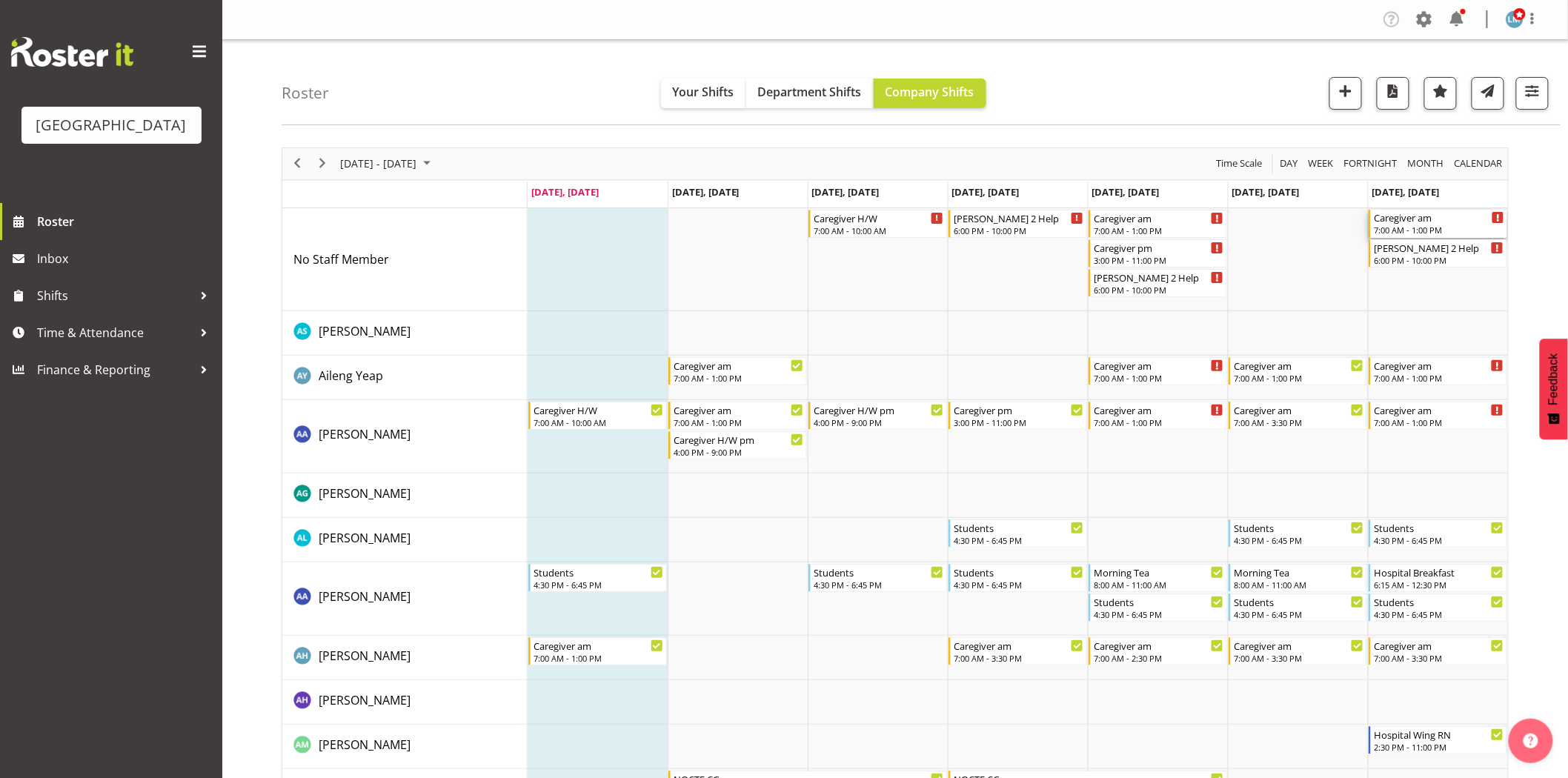
click at [1414, 230] on div "7:00 AM - 1:00 PM" at bounding box center [1439, 229] width 131 height 12
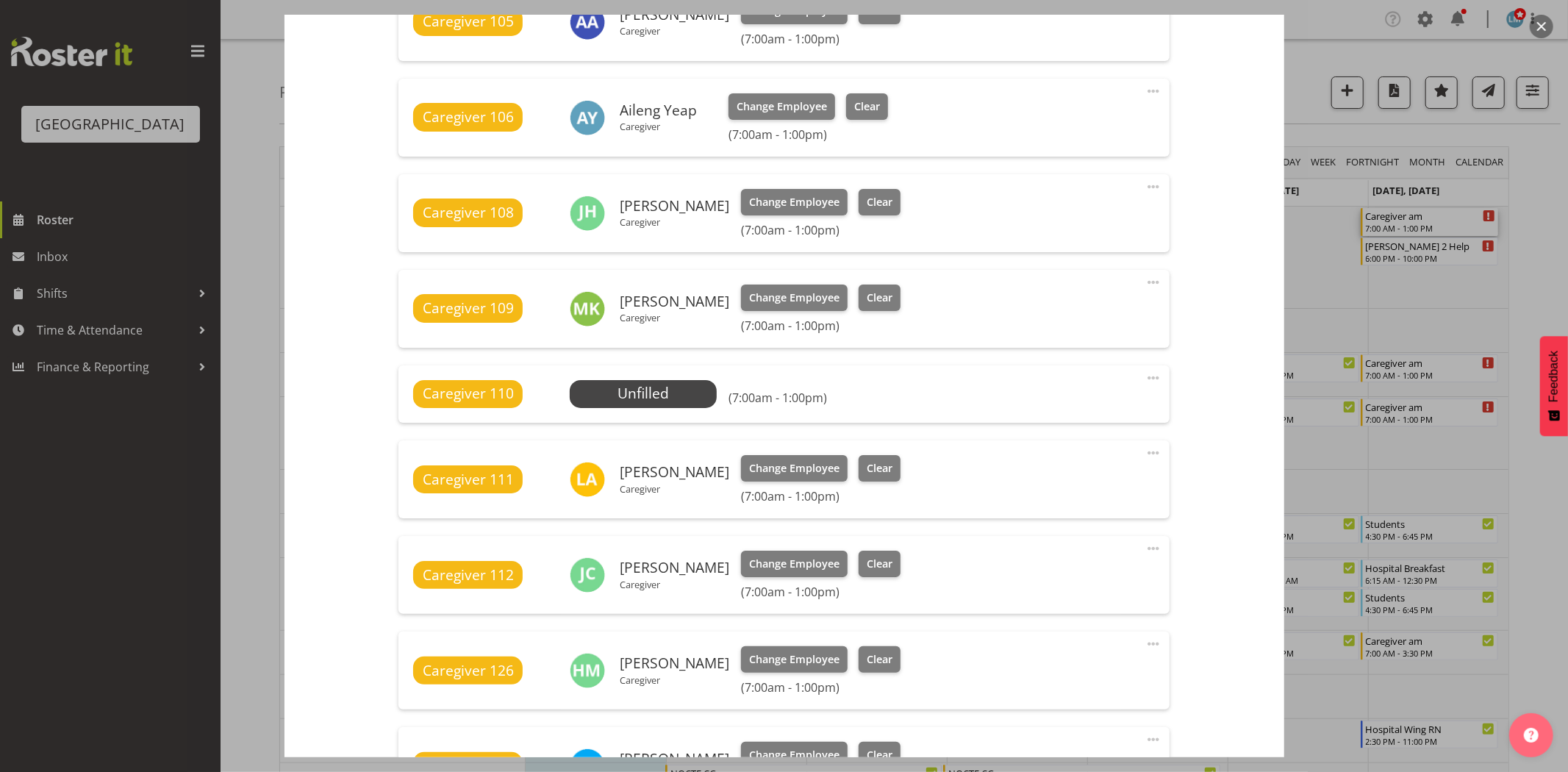
scroll to position [572, 0]
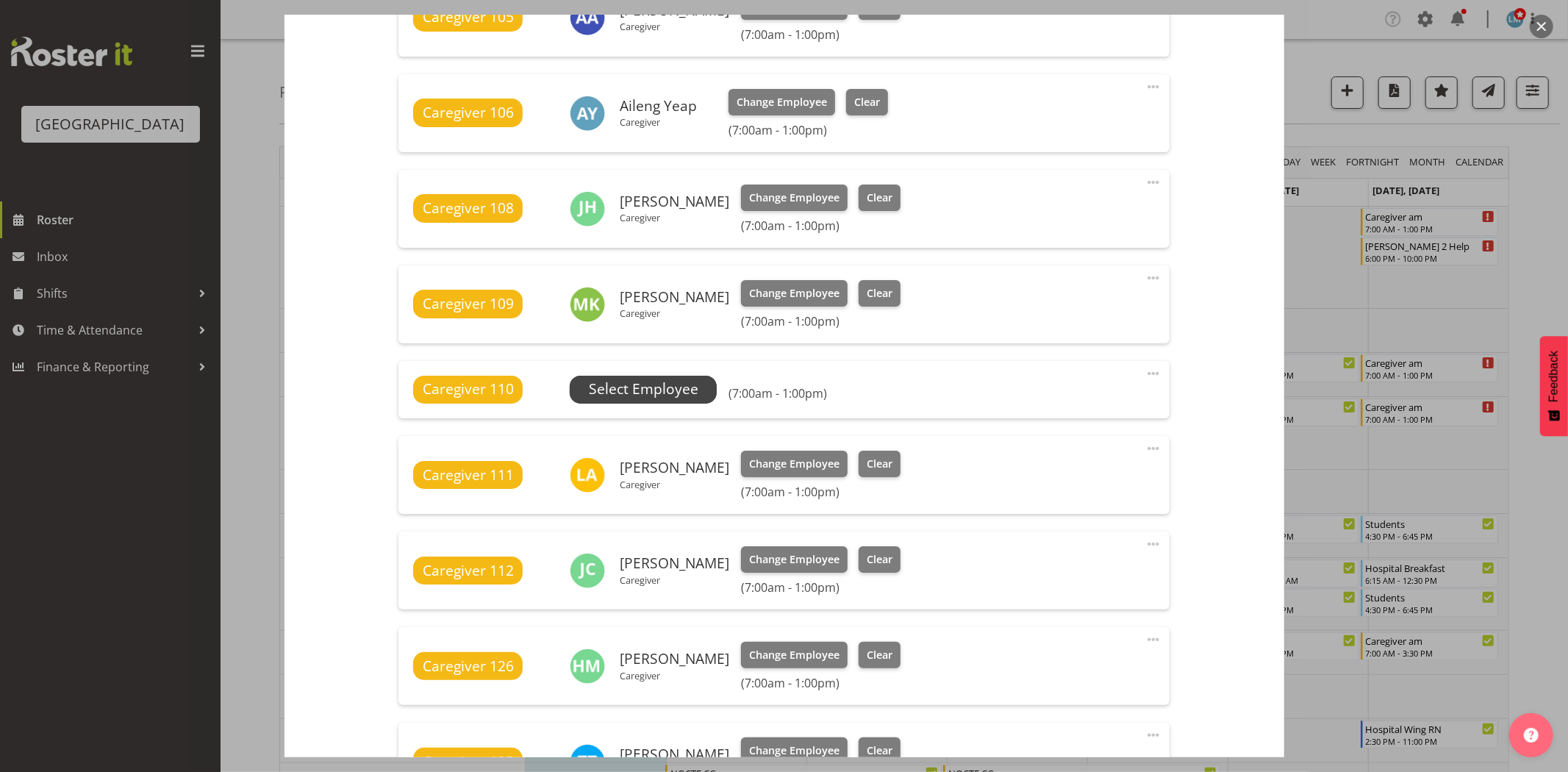
click at [592, 379] on span "Select Employee" at bounding box center [644, 390] width 109 height 21
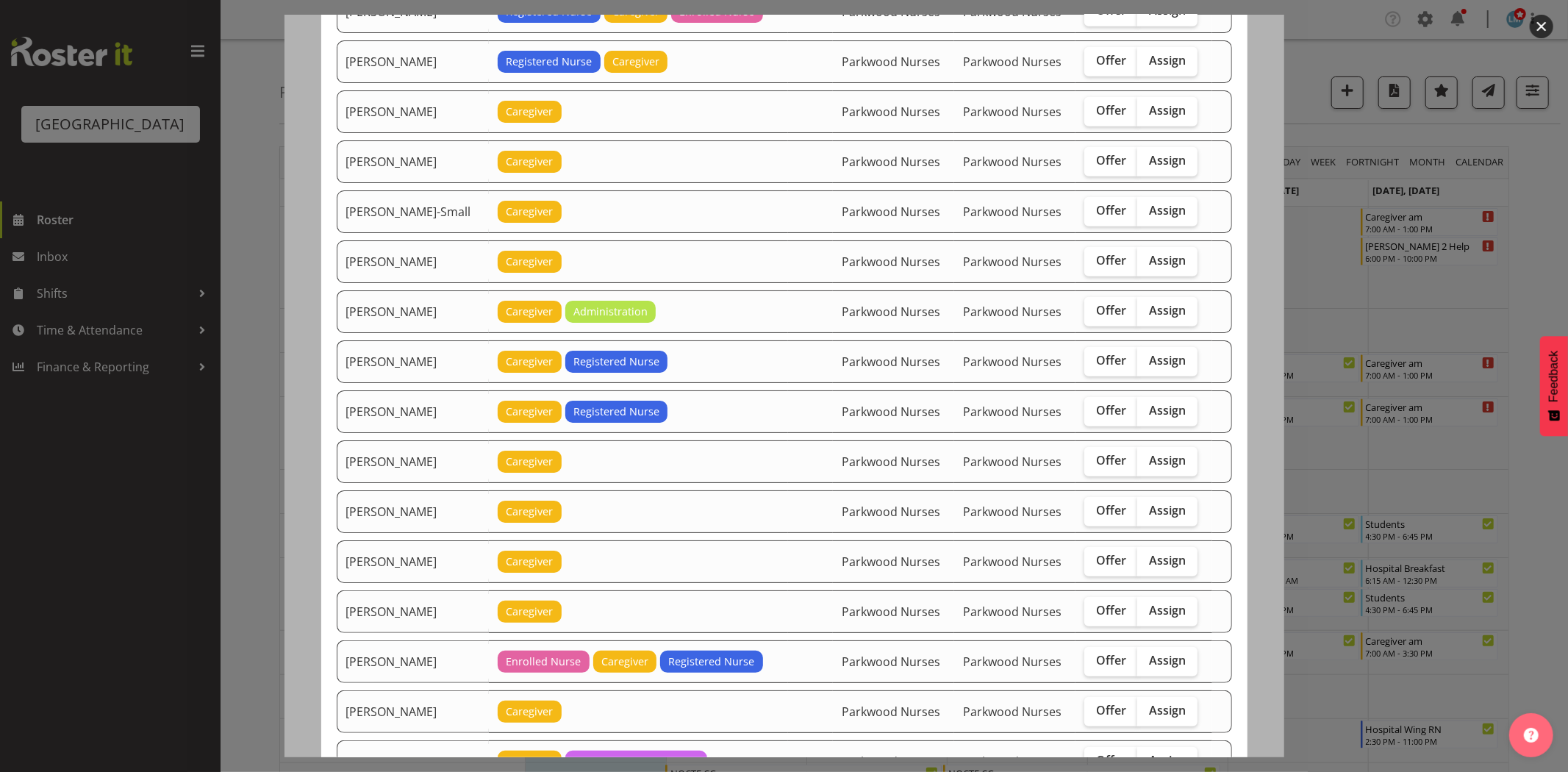
scroll to position [1062, 0]
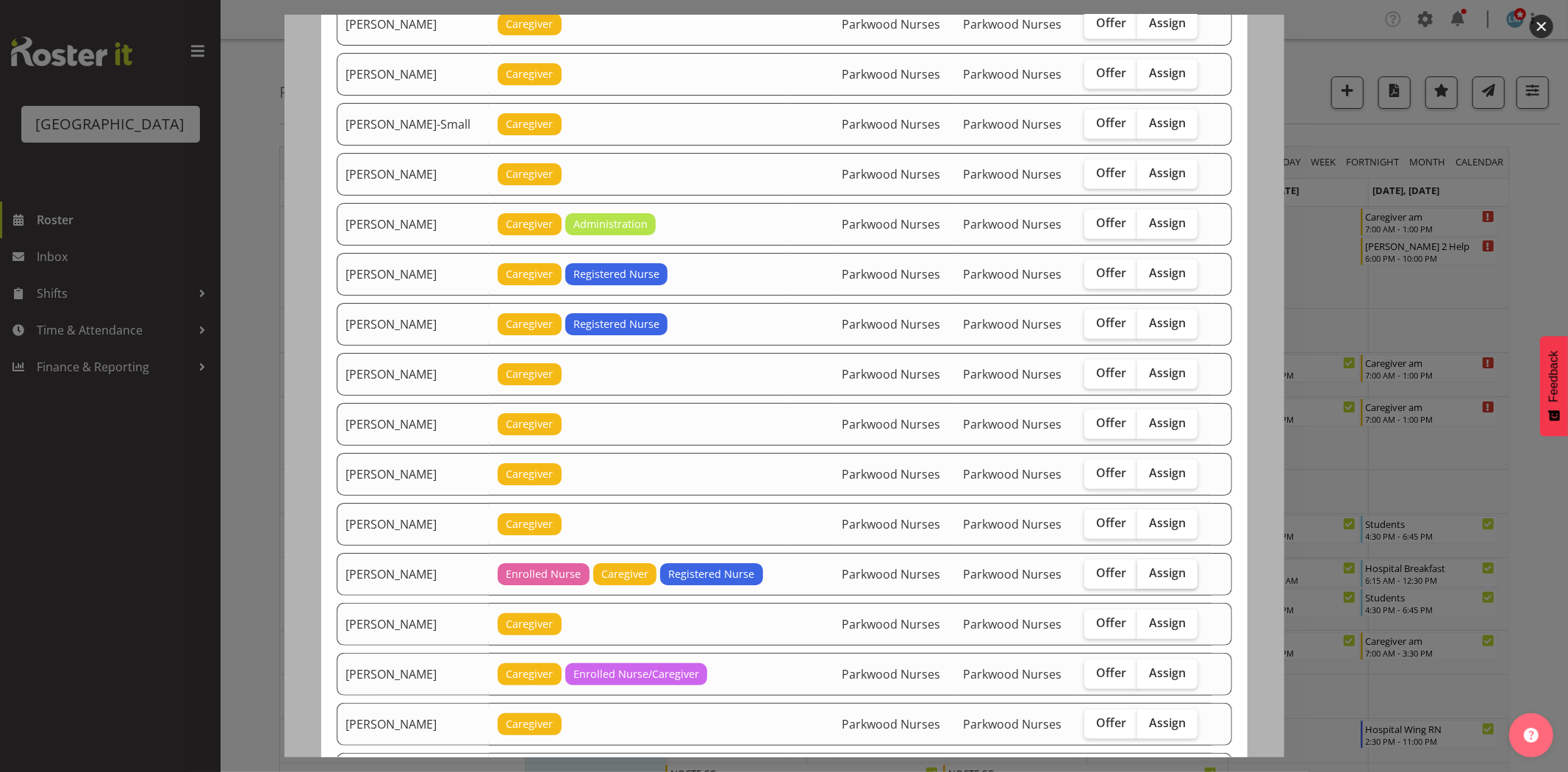
click at [1150, 581] on span "Assign" at bounding box center [1168, 573] width 37 height 15
click at [1141, 578] on input "Assign" at bounding box center [1142, 573] width 10 height 10
checkbox input "true"
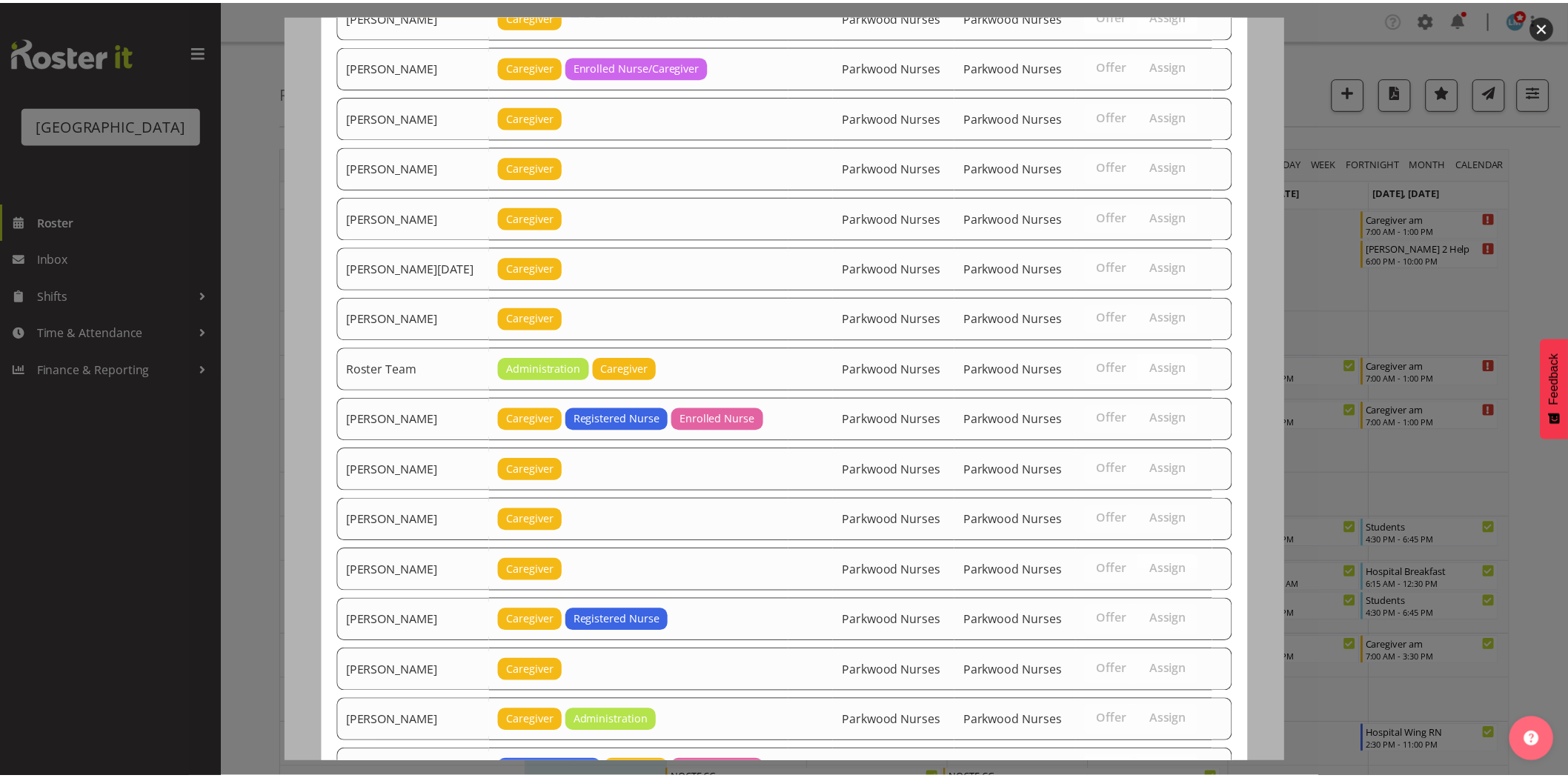
scroll to position [1813, 0]
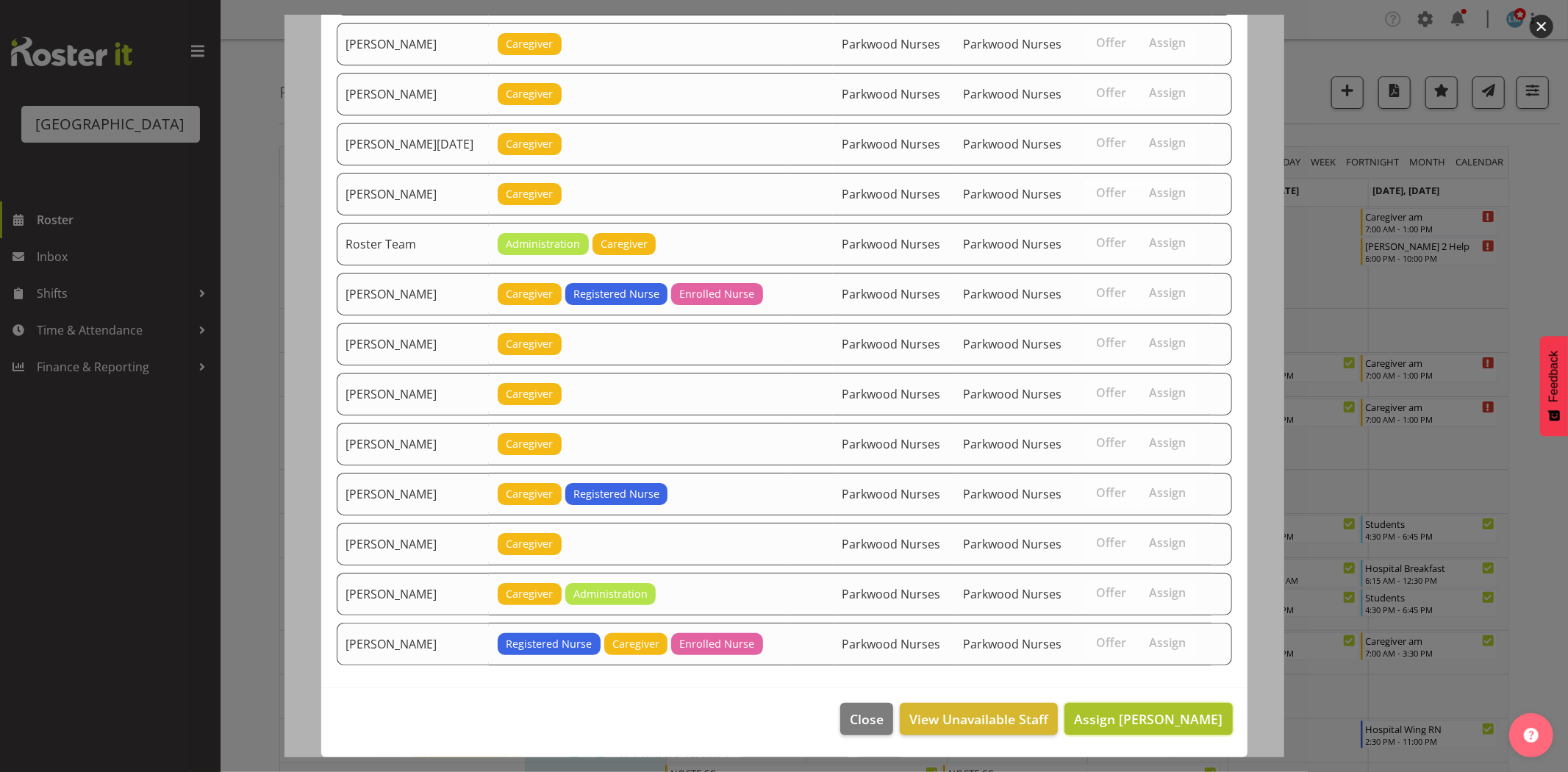
click at [1181, 709] on button "Assign [PERSON_NAME]" at bounding box center [1149, 719] width 167 height 33
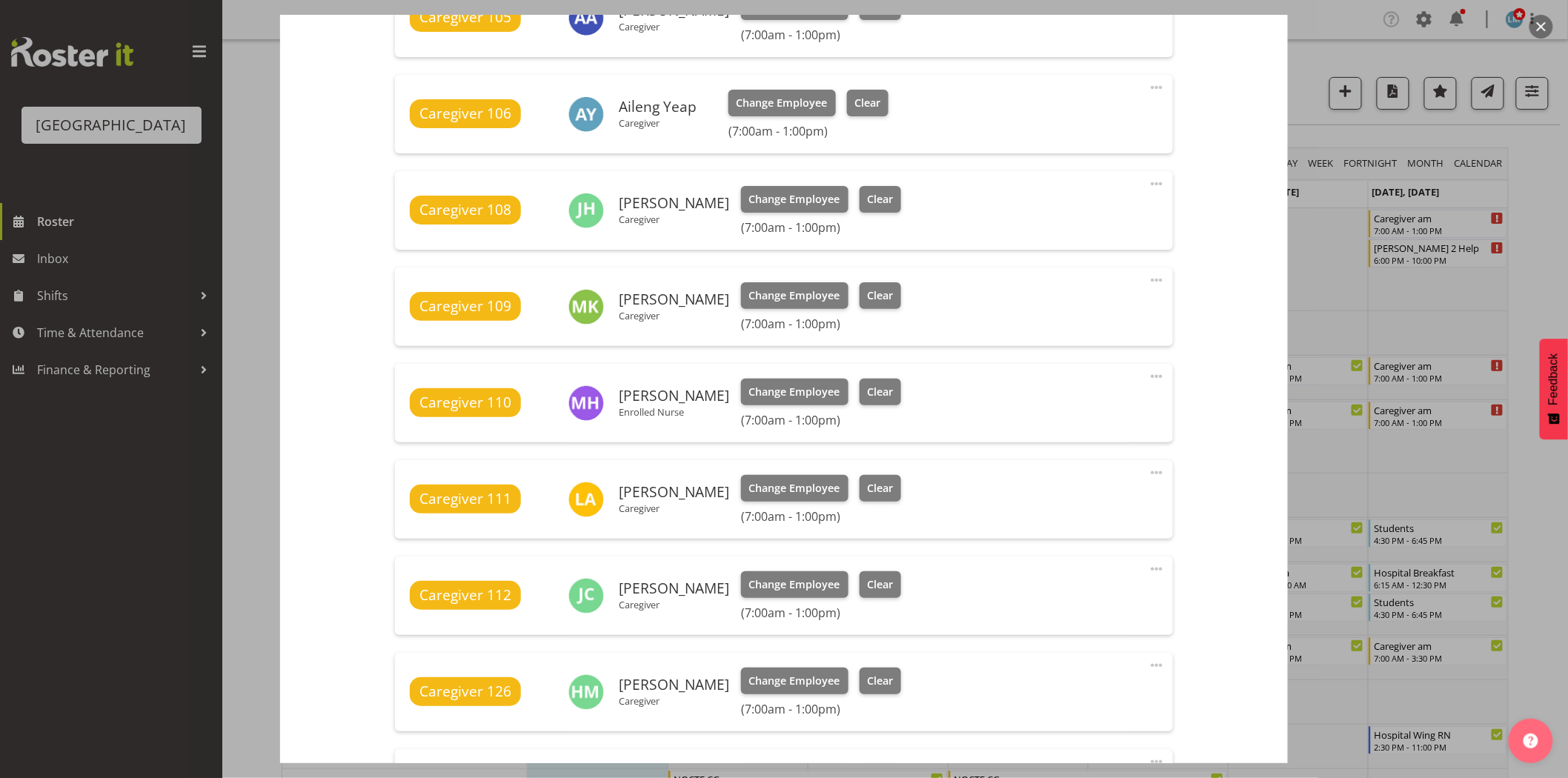
scroll to position [1016, 0]
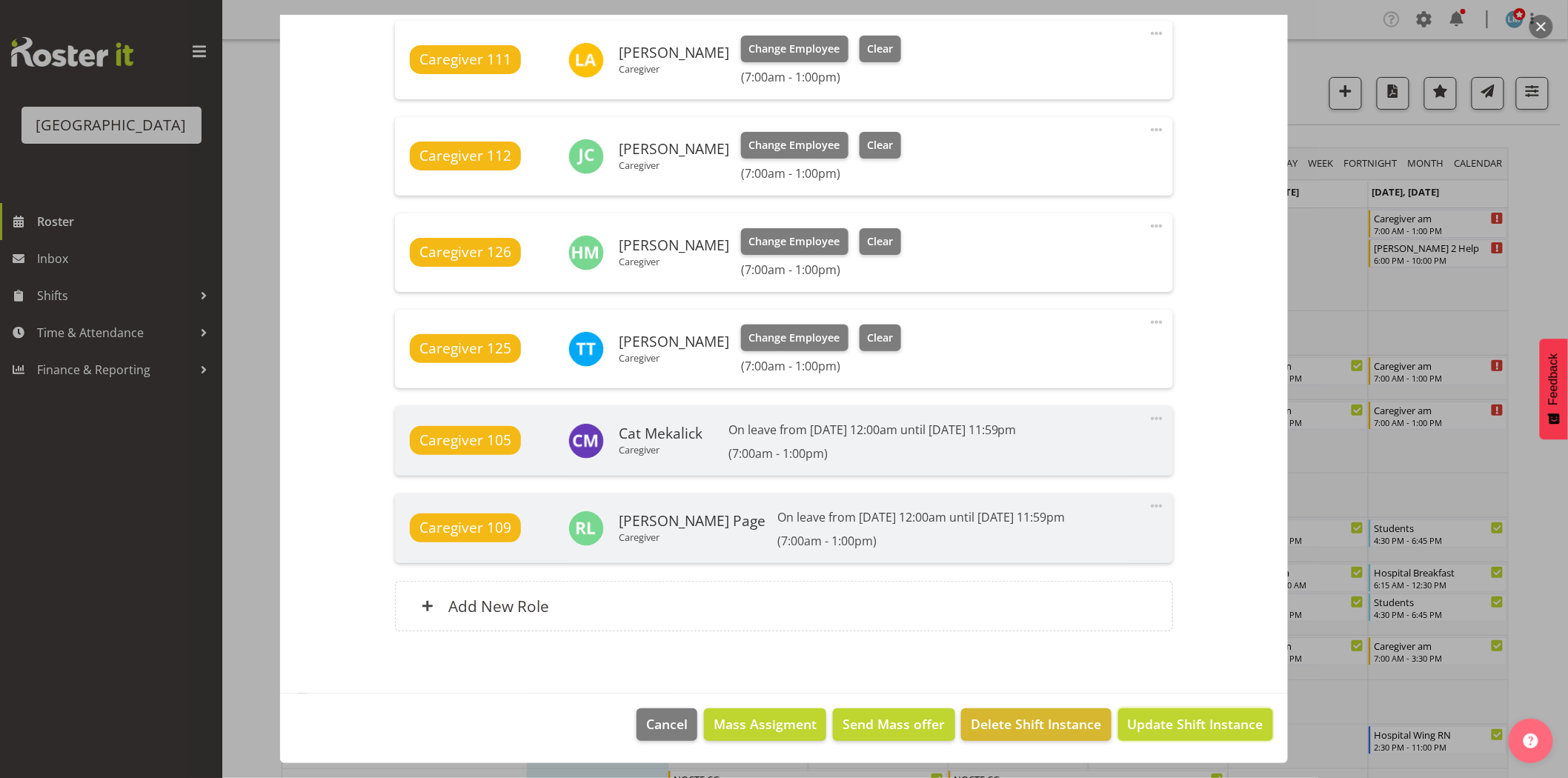
click at [1191, 715] on span "Update Shift Instance" at bounding box center [1195, 725] width 136 height 20
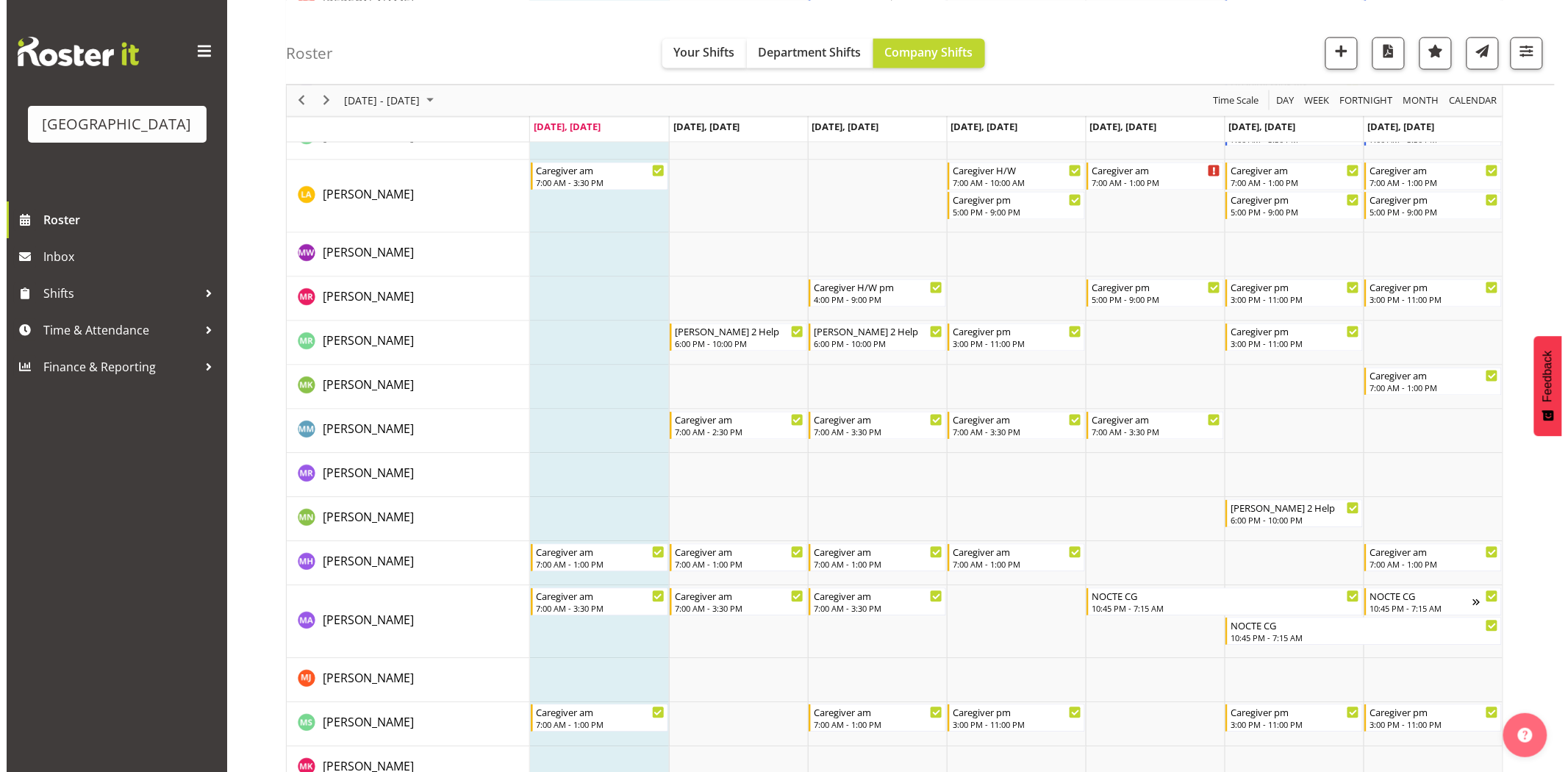
scroll to position [3351, 0]
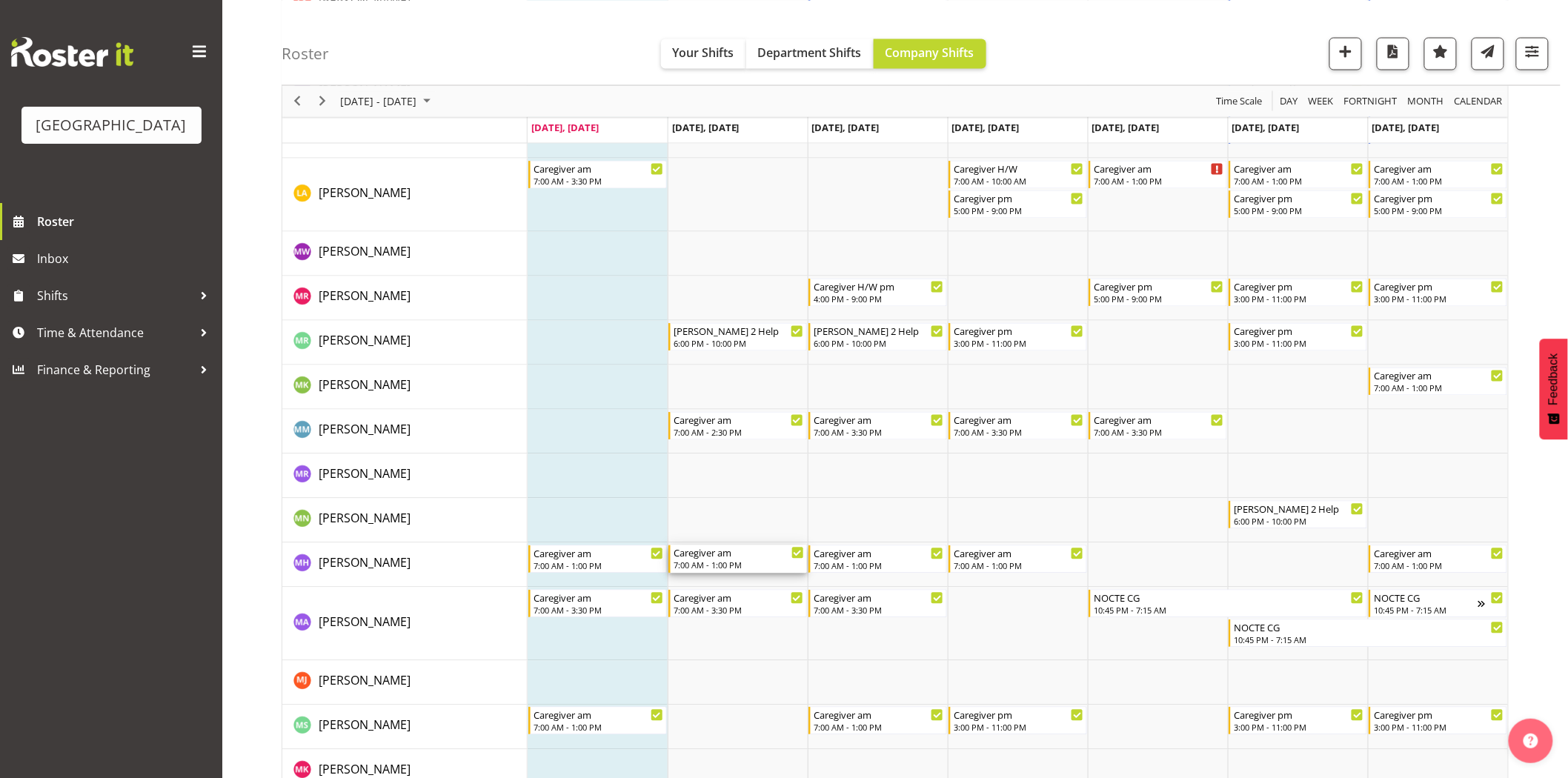
click at [723, 563] on div "7:00 AM - 1:00 PM" at bounding box center [739, 565] width 131 height 12
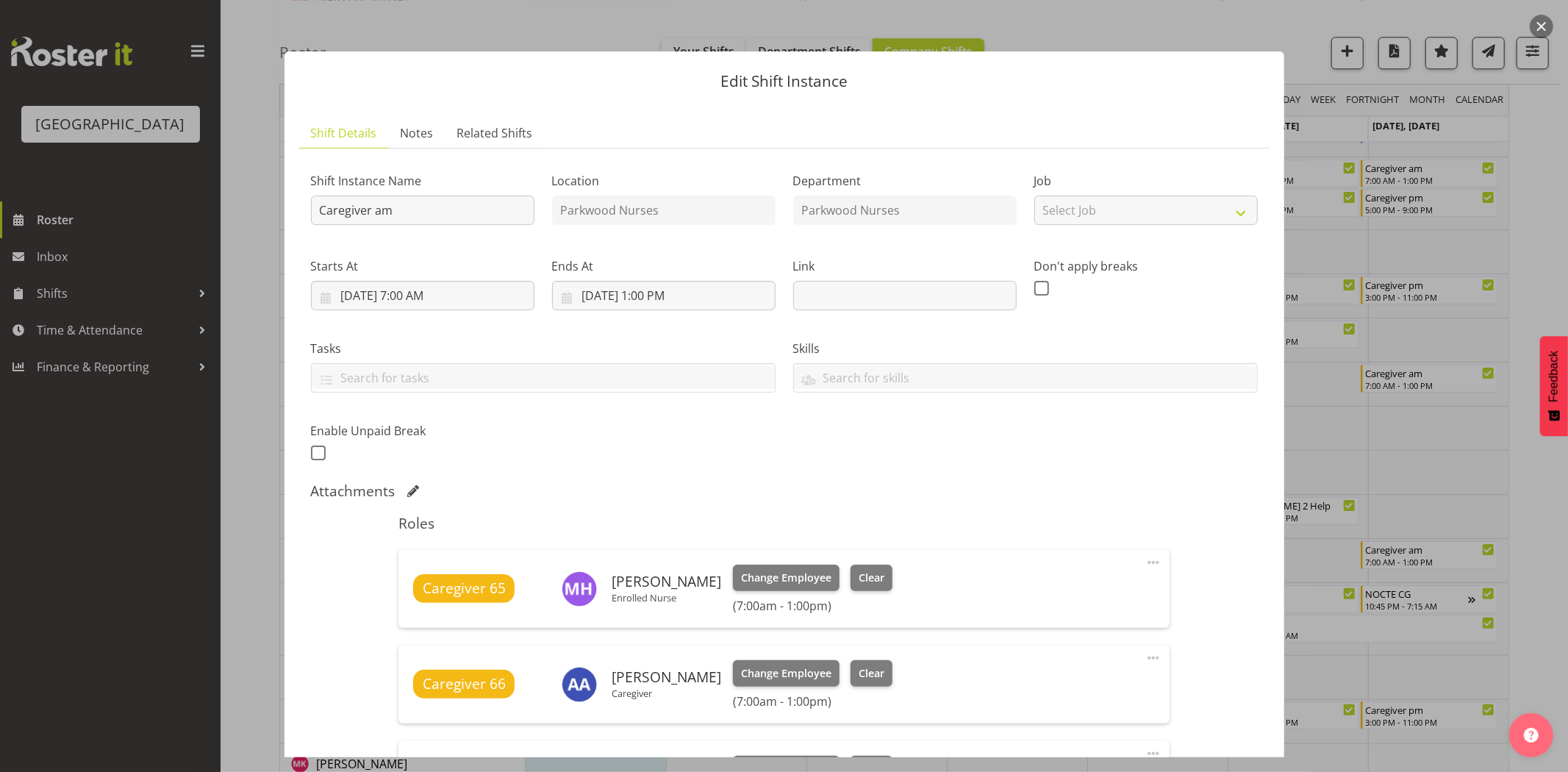
scroll to position [245, 0]
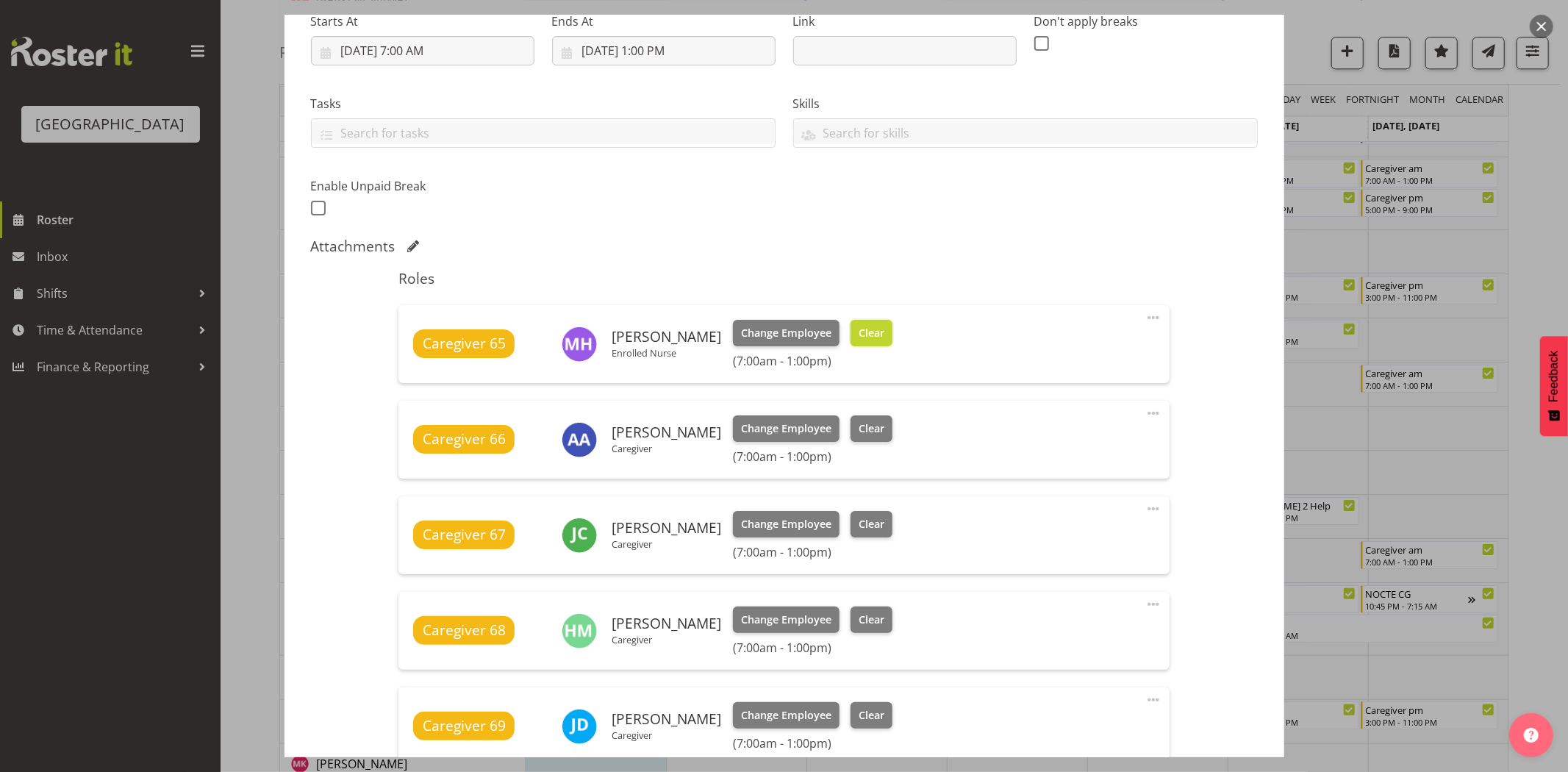
click at [871, 329] on button "Clear" at bounding box center [872, 333] width 42 height 26
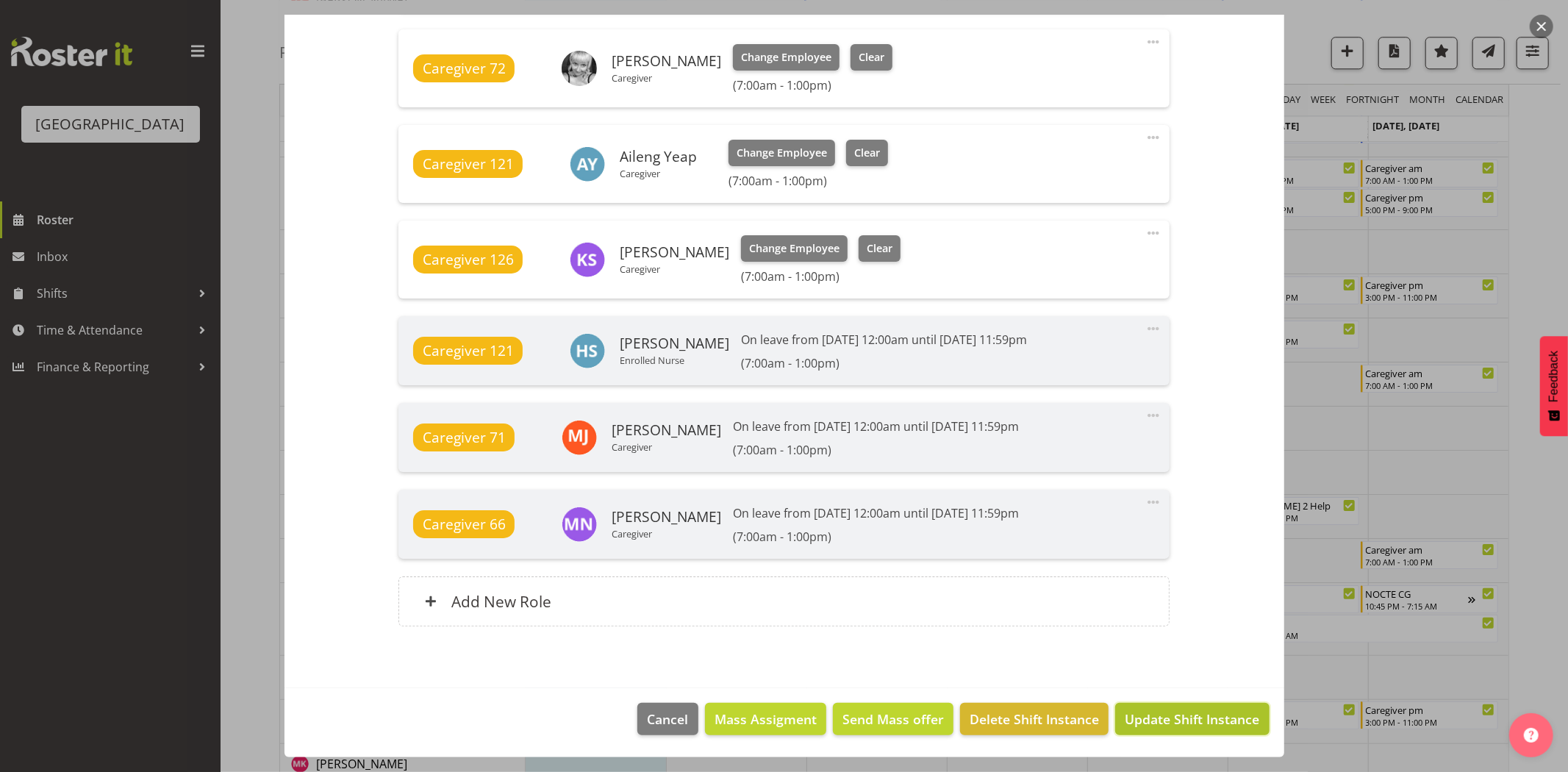
click at [1214, 724] on span "Update Shift Instance" at bounding box center [1192, 720] width 135 height 19
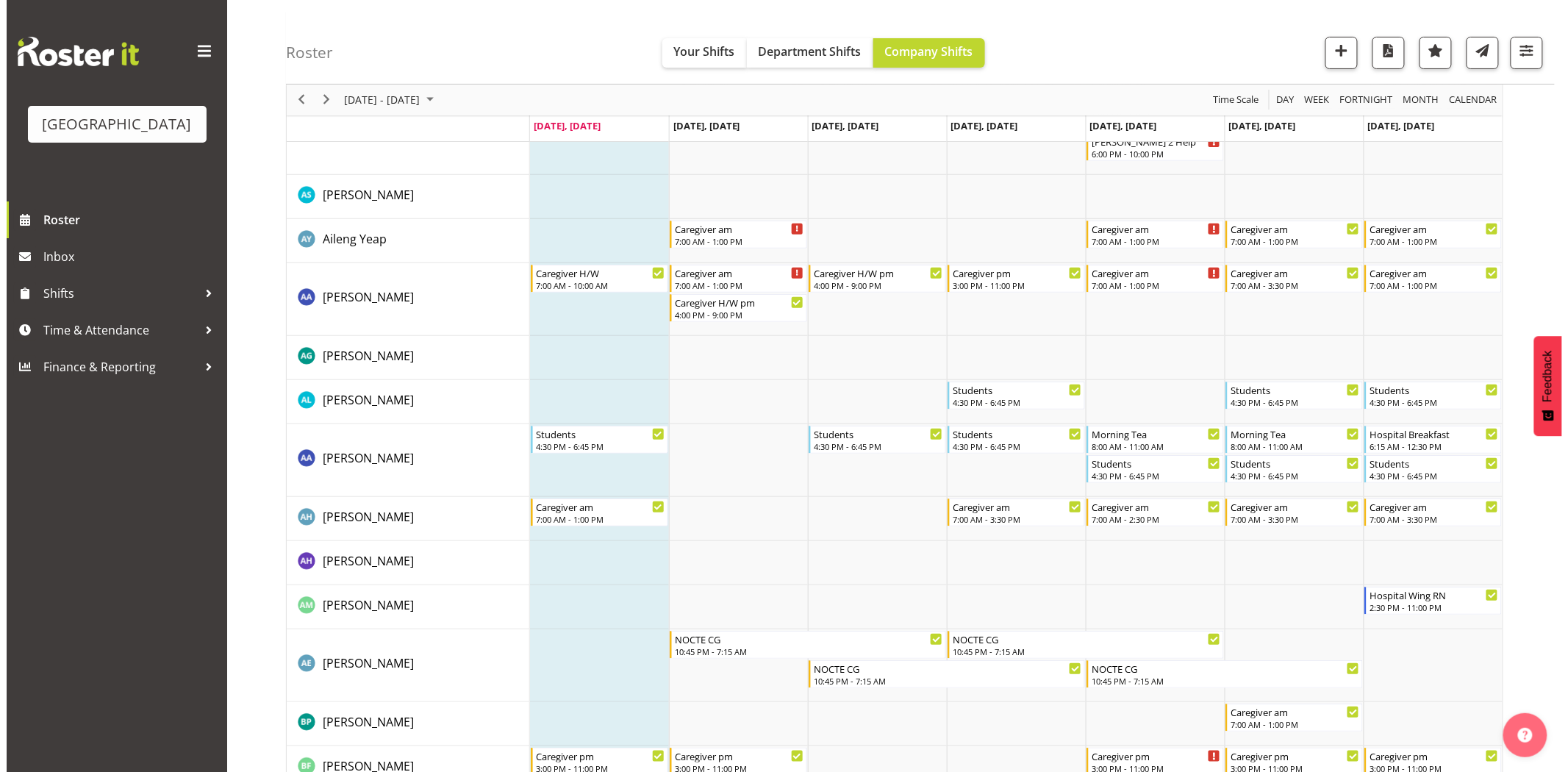
scroll to position [0, 0]
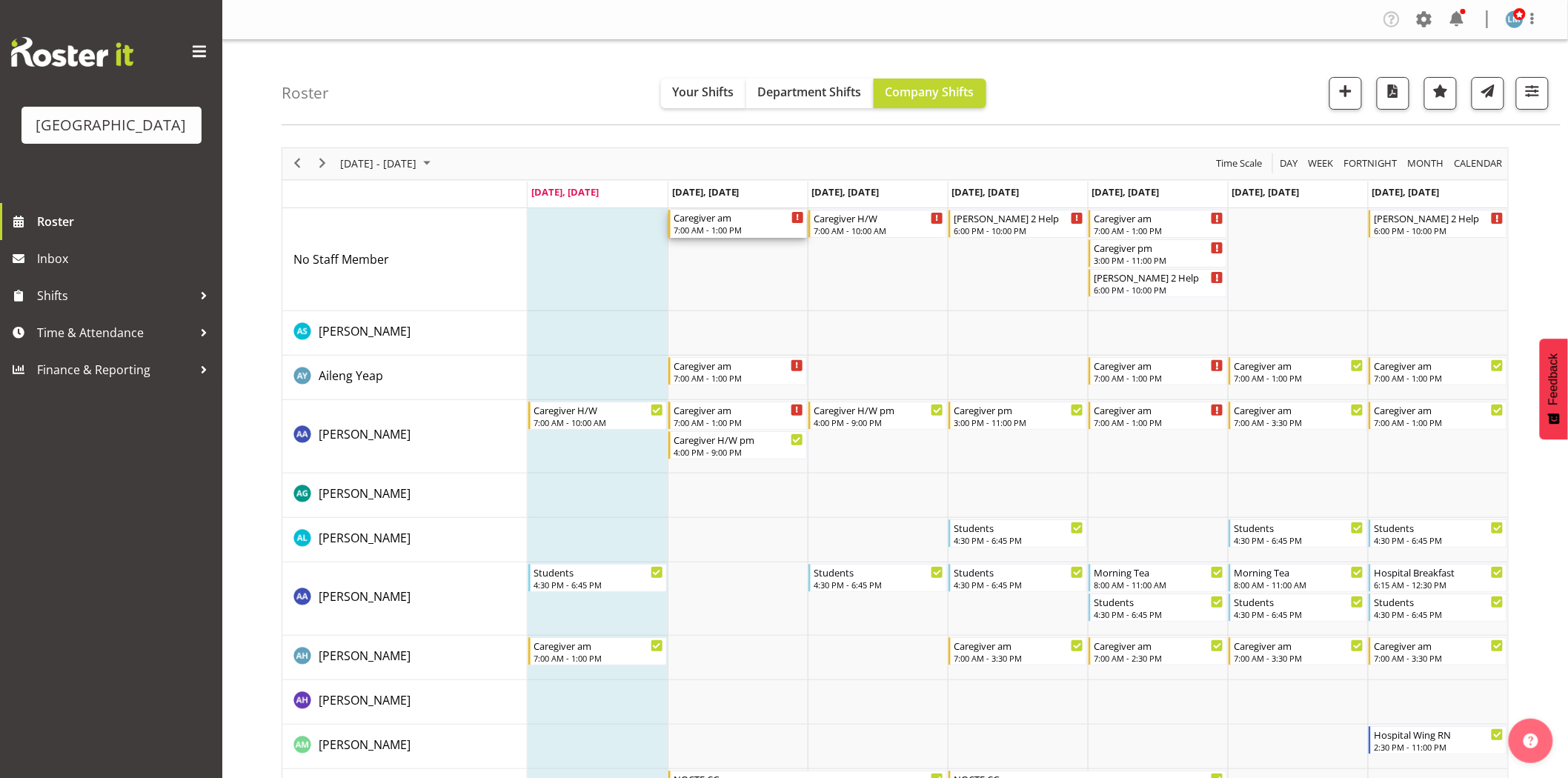
click at [733, 232] on div "7:00 AM - 1:00 PM" at bounding box center [739, 229] width 131 height 12
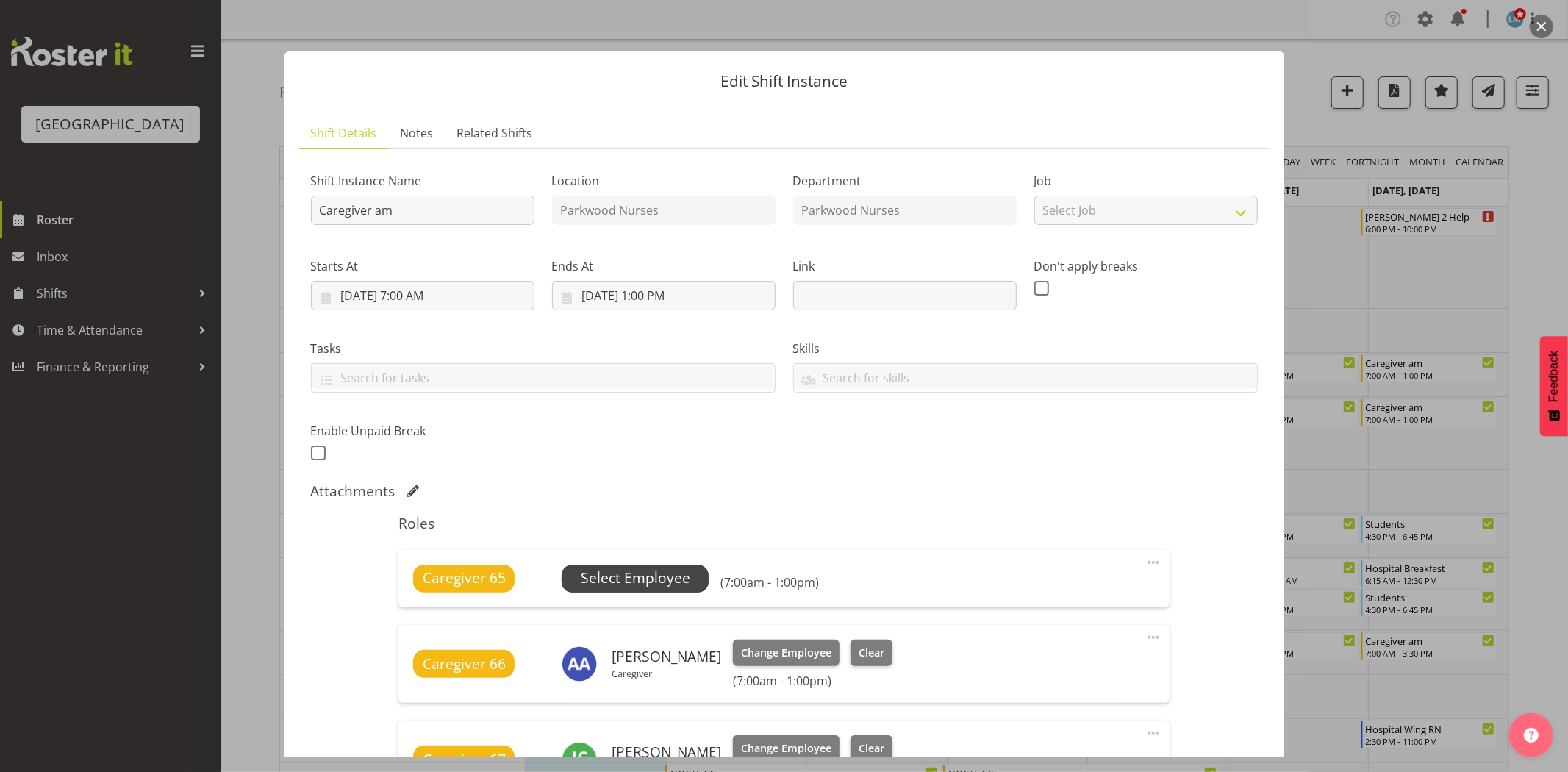
click at [665, 570] on span "Select Employee" at bounding box center [635, 578] width 109 height 21
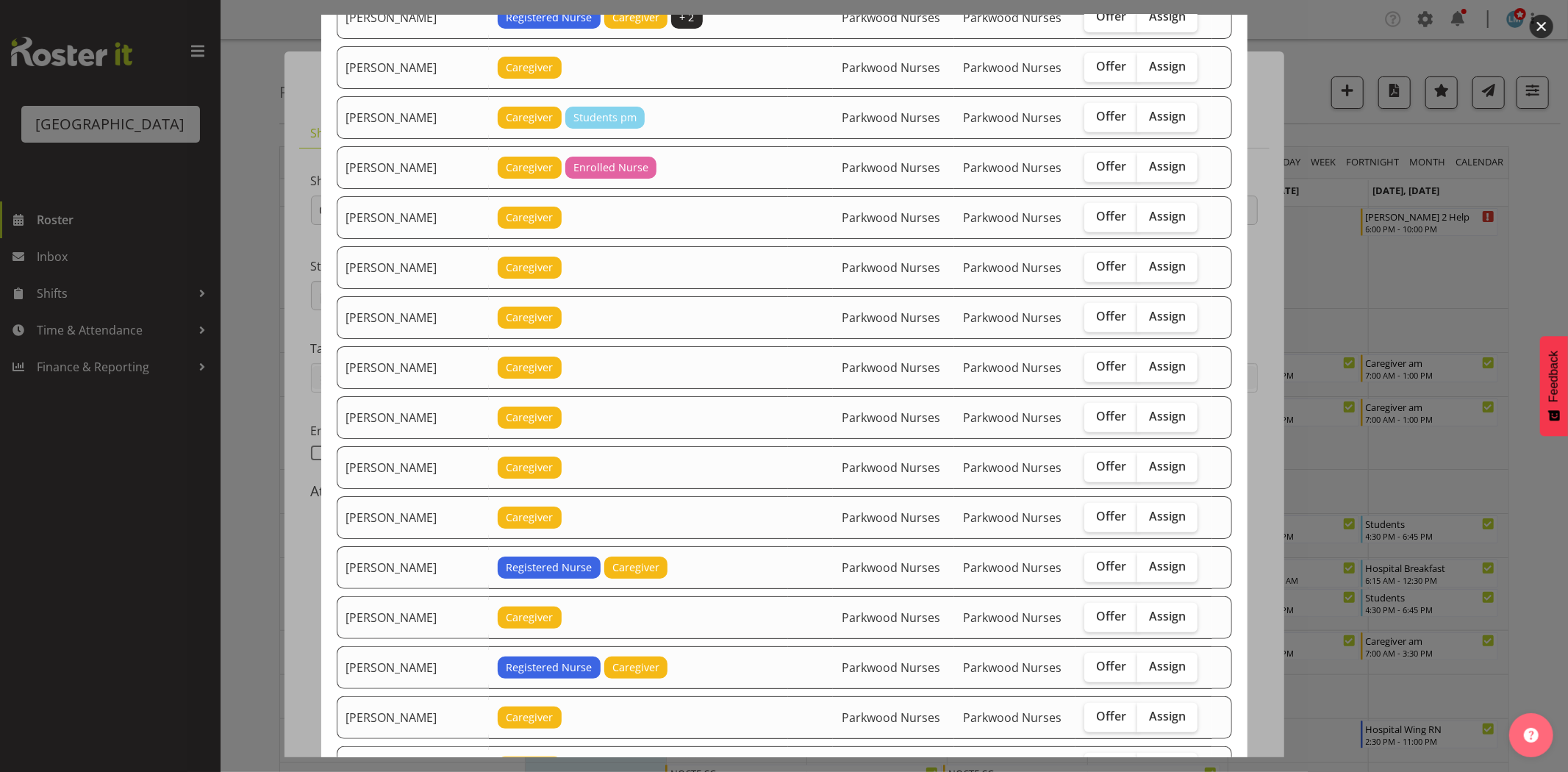
scroll to position [572, 0]
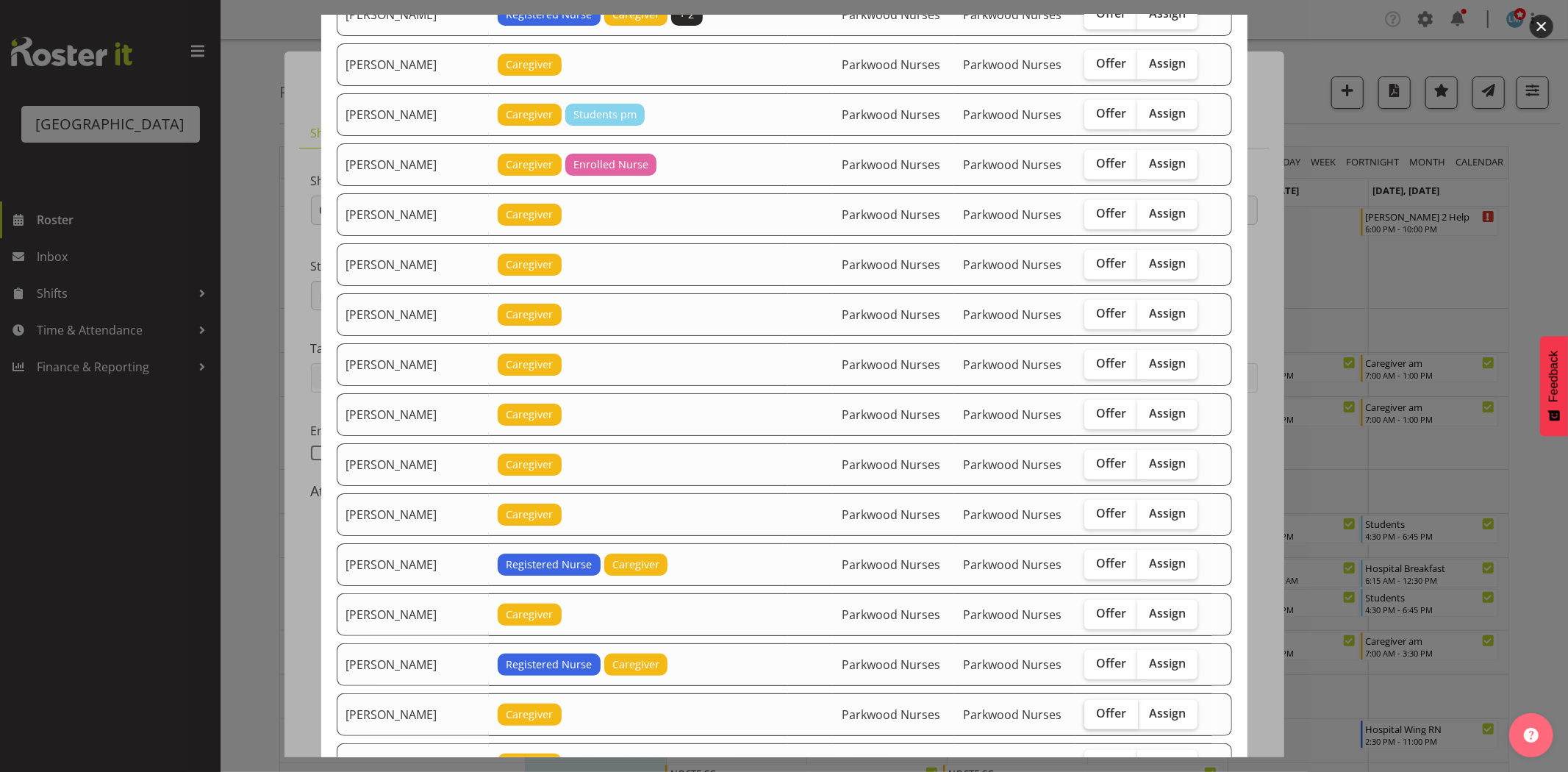
click at [1089, 725] on label "Offer" at bounding box center [1111, 715] width 54 height 29
click at [1089, 719] on input "Offer" at bounding box center [1089, 714] width 10 height 10
checkbox input "true"
click at [1084, 614] on input "Offer" at bounding box center [1089, 613] width 10 height 10
checkbox input "true"
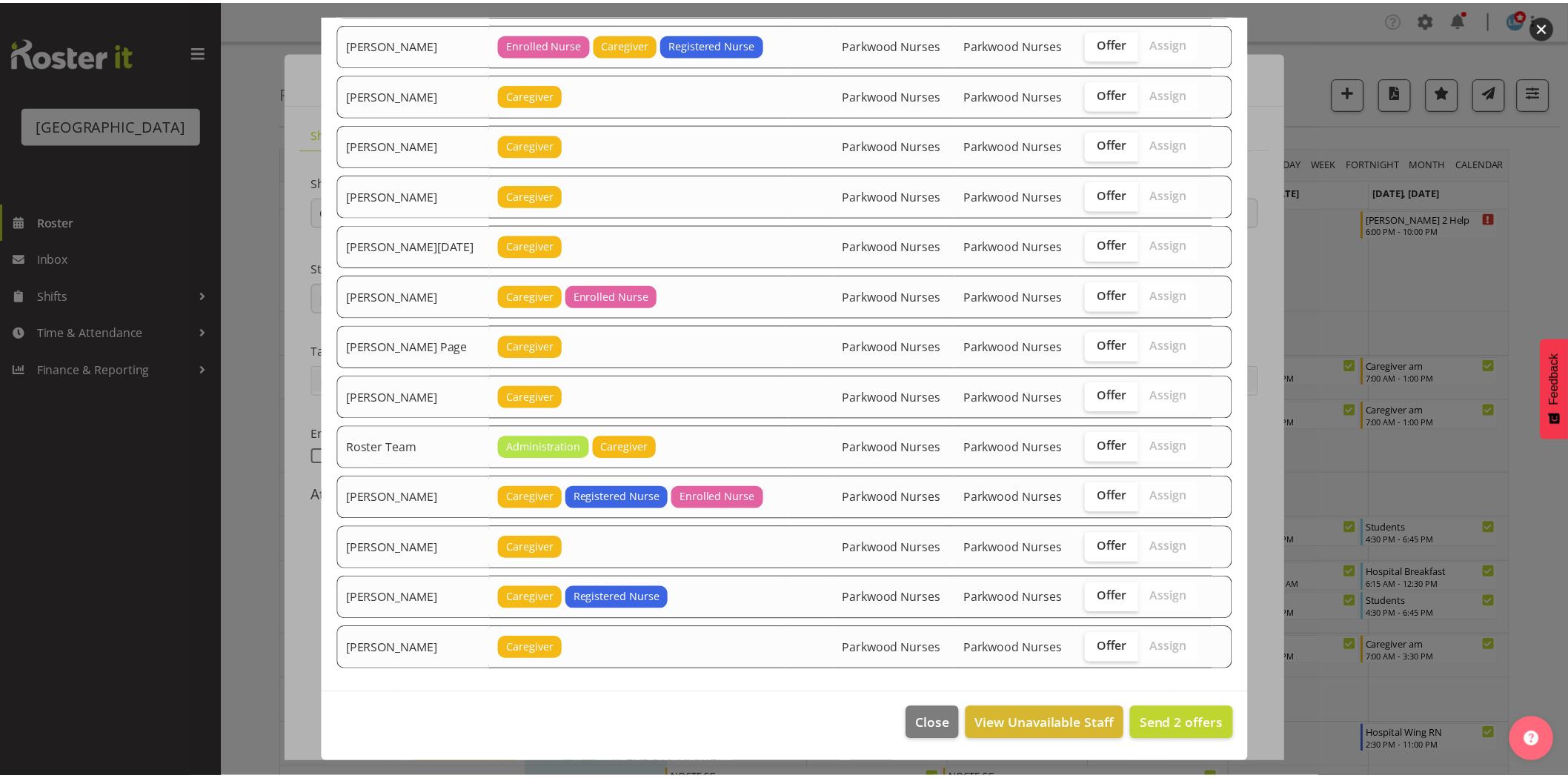
scroll to position [1864, 0]
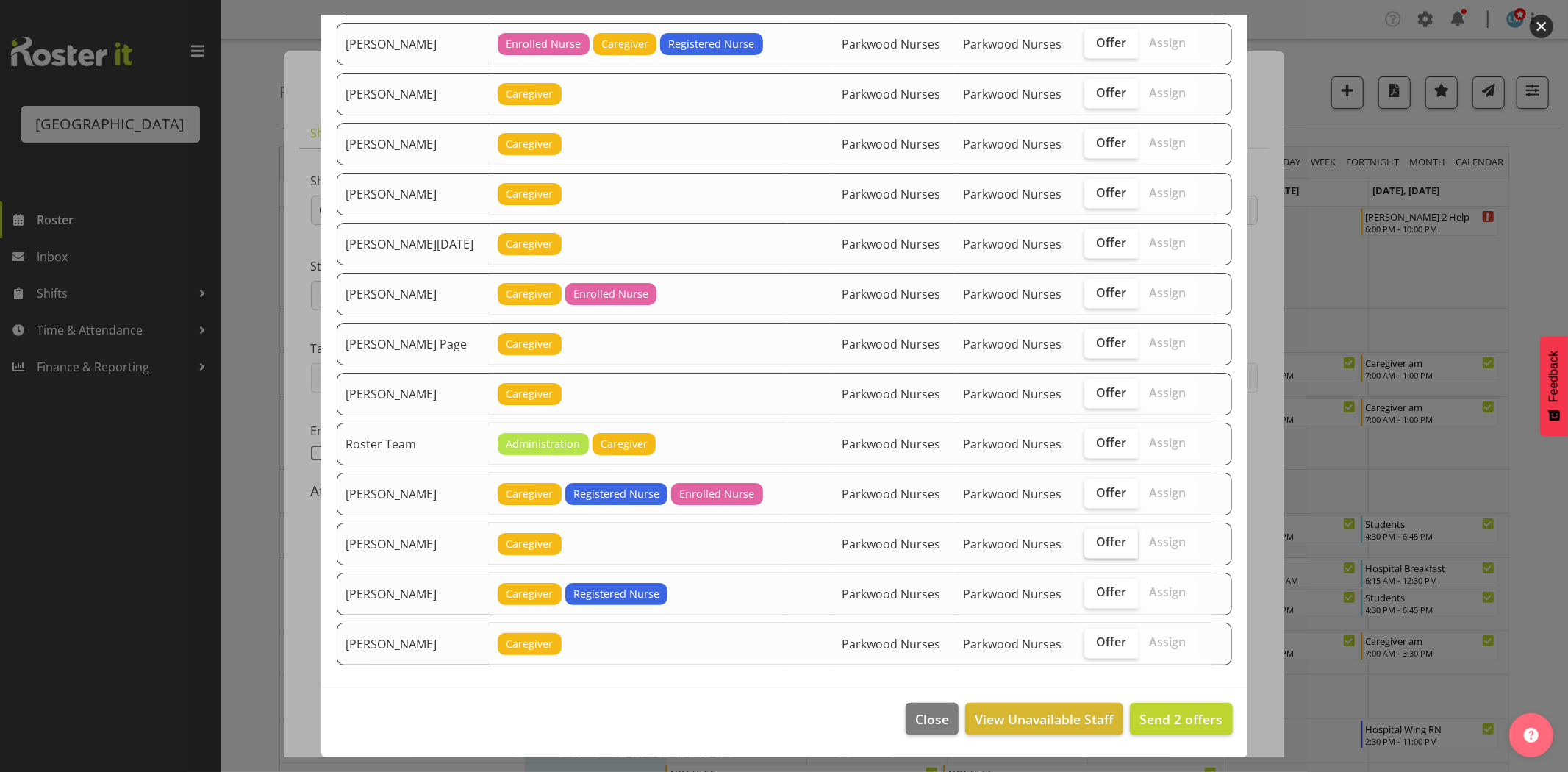
click at [1103, 541] on span "Offer" at bounding box center [1112, 543] width 30 height 15
click at [1094, 541] on input "Offer" at bounding box center [1089, 543] width 10 height 10
checkbox input "true"
click at [1186, 714] on span "Send 3 offers" at bounding box center [1181, 719] width 83 height 18
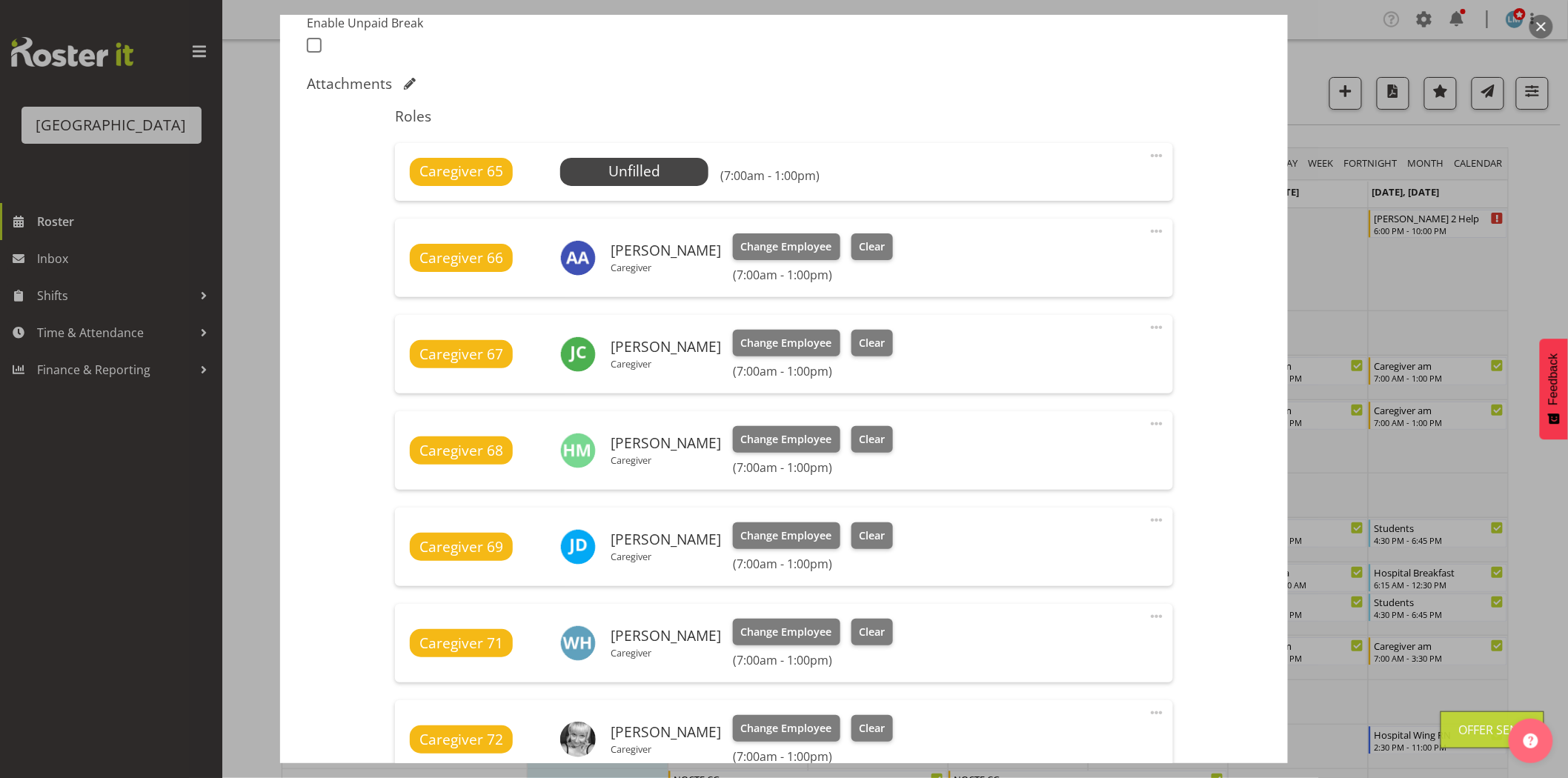
scroll to position [1070, 0]
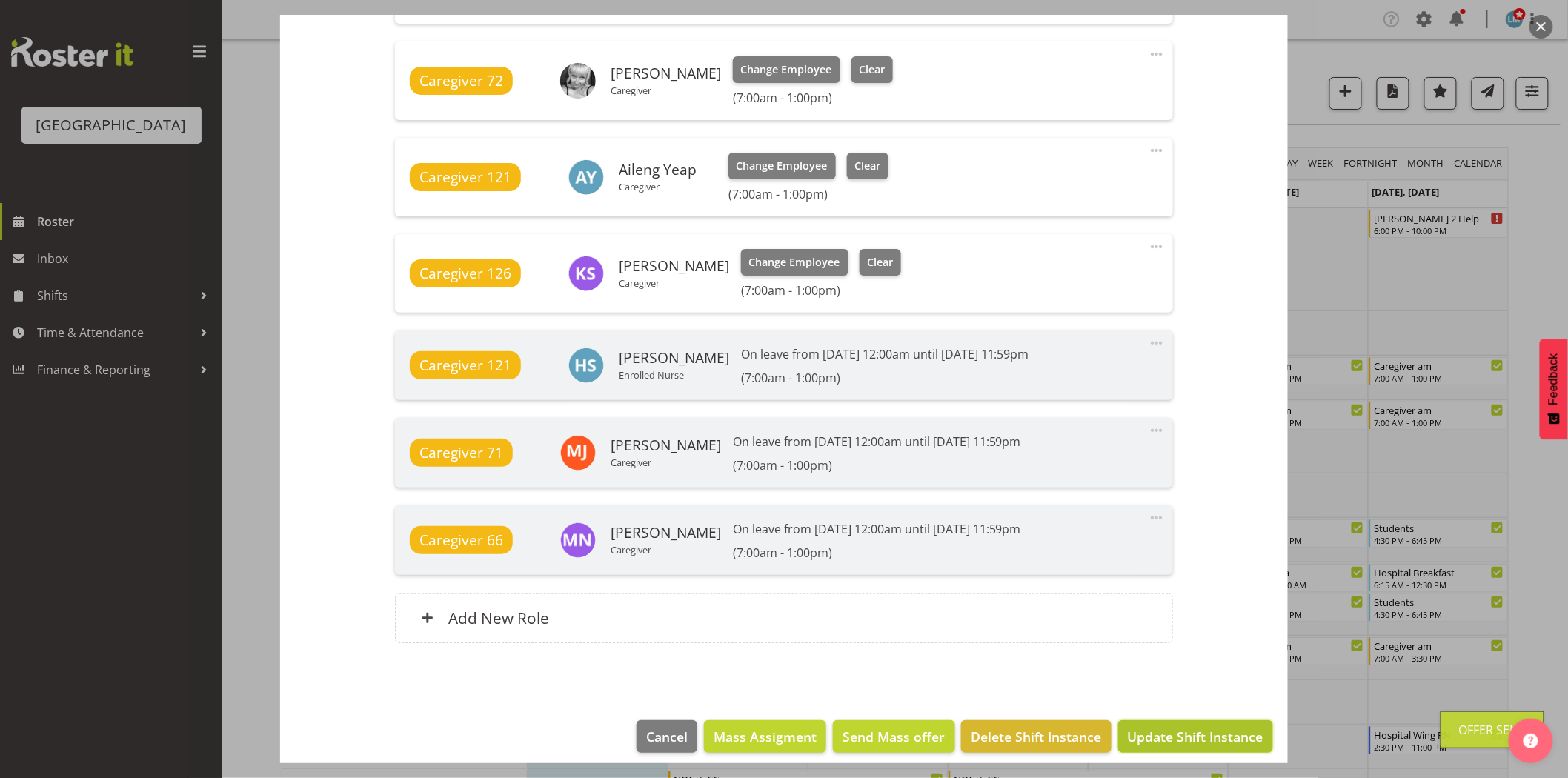
click at [1193, 729] on span "Update Shift Instance" at bounding box center [1195, 737] width 136 height 20
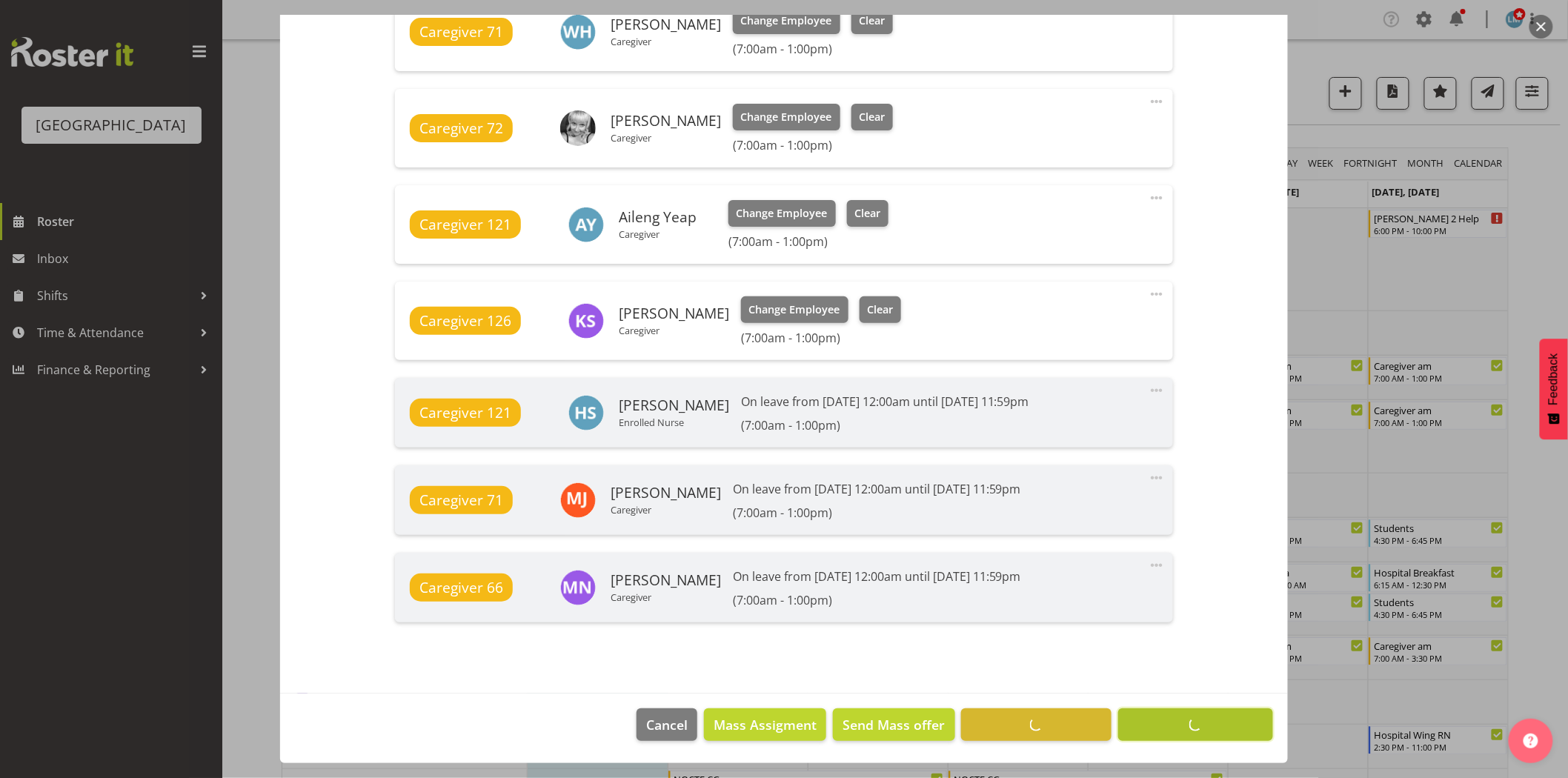
scroll to position [1023, 0]
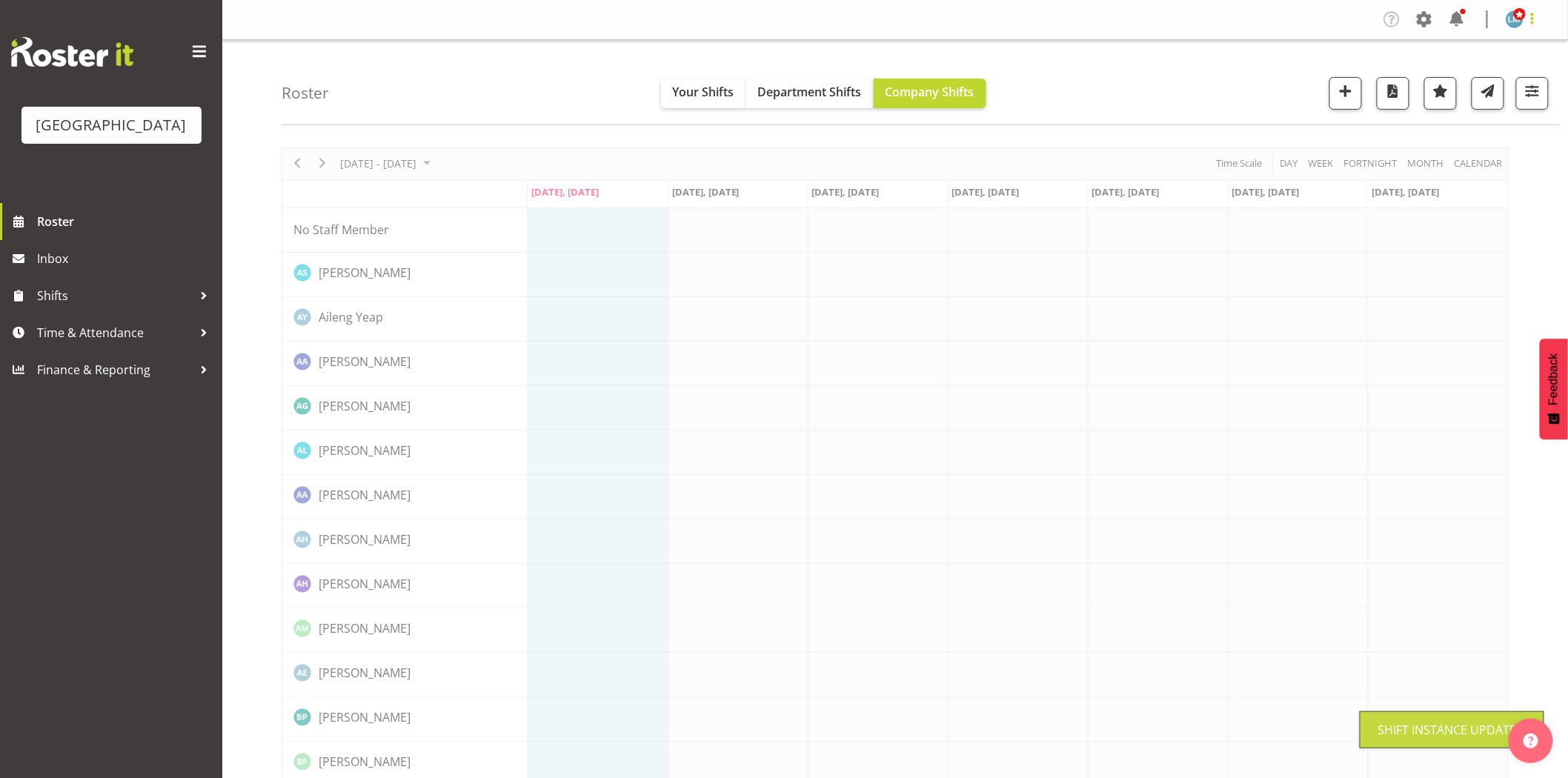
click at [1532, 20] on span at bounding box center [1532, 19] width 18 height 18
click at [1501, 83] on link "Log Out" at bounding box center [1470, 78] width 142 height 27
